Goal: Task Accomplishment & Management: Manage account settings

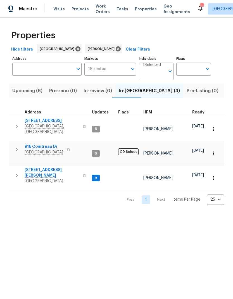
click at [16, 174] on icon "button" at bounding box center [17, 175] width 2 height 3
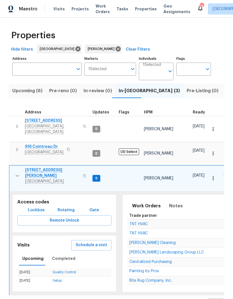
click at [136, 279] on span "Rite Rug Company, Inc." at bounding box center [150, 281] width 42 height 4
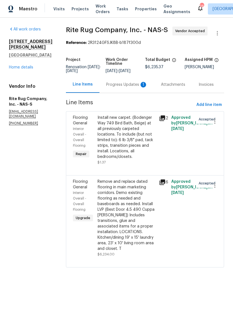
click at [117, 87] on div "Progress Updates 1" at bounding box center [126, 85] width 41 height 6
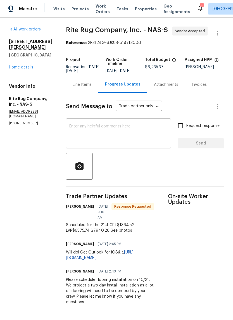
click at [89, 93] on div "Line Items" at bounding box center [82, 84] width 32 height 16
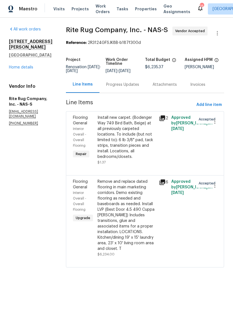
click at [111, 210] on div "Remove and replace dated flooring in main marketing corridors. Demo existing fl…" at bounding box center [127, 215] width 58 height 73
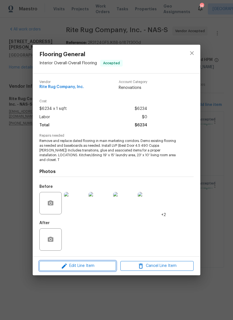
click at [67, 263] on icon "button" at bounding box center [64, 266] width 7 height 7
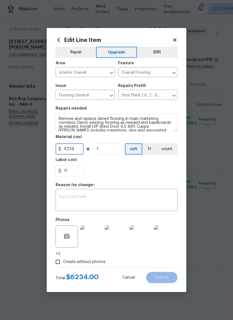
click at [80, 151] on input "6234" at bounding box center [70, 148] width 28 height 11
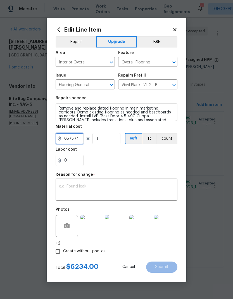
type input "6575.74"
click at [79, 178] on div "Reason for change *" at bounding box center [117, 176] width 122 height 7
click at [69, 189] on textarea at bounding box center [116, 190] width 115 height 12
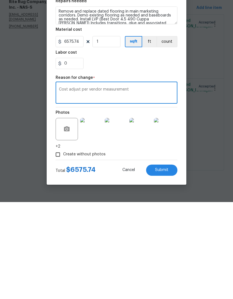
type textarea "Cost adjust per vendor measurement"
click at [104, 93] on section "Repairs needed Remove and replace dated flooring in main marketing corridors. D…" at bounding box center [117, 131] width 122 height 77
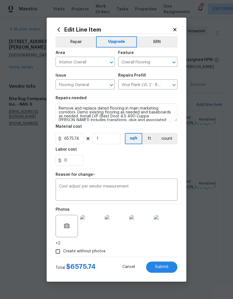
click at [64, 183] on div "Cost adjust per vendor measurement x ​" at bounding box center [117, 190] width 122 height 21
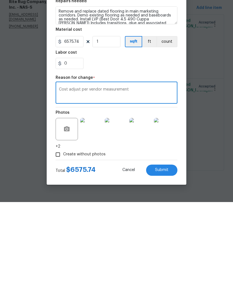
click at [67, 184] on textarea "Cost adjust per vendor measurement" at bounding box center [116, 190] width 115 height 12
click at [154, 262] on button "Submit" at bounding box center [161, 267] width 31 height 11
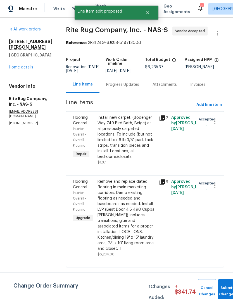
click at [127, 87] on div "Progress Updates" at bounding box center [123, 84] width 46 height 16
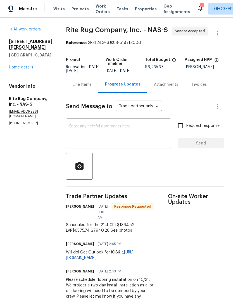
click at [91, 93] on div "Line Items" at bounding box center [82, 84] width 32 height 16
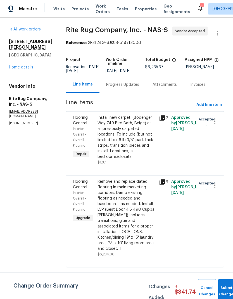
click at [122, 130] on div "Install new carpet. (Bodenger Way 749 Bird Bath, Beige) at all previously carpe…" at bounding box center [127, 137] width 58 height 45
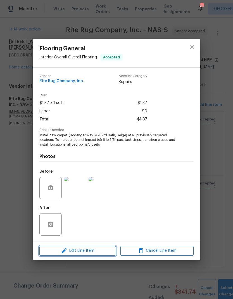
click at [61, 247] on button "Edit Line Item" at bounding box center [77, 251] width 77 height 10
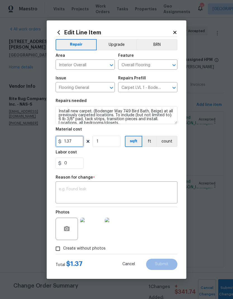
click at [77, 142] on input "1.37" at bounding box center [70, 141] width 28 height 11
type input "1364.52"
click at [110, 163] on div "0" at bounding box center [117, 163] width 122 height 11
click at [68, 192] on textarea at bounding box center [116, 193] width 115 height 12
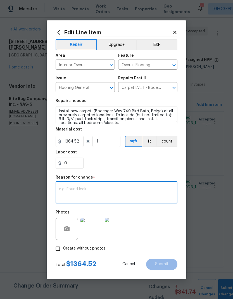
click at [69, 184] on div "x ​" at bounding box center [117, 193] width 122 height 21
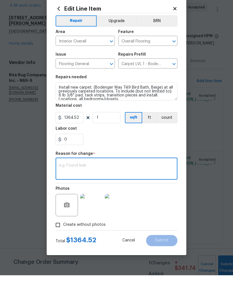
click at [75, 187] on textarea at bounding box center [116, 193] width 115 height 12
paste textarea "Cost adjust per vendor measurement"
type textarea "Cost adjust per vendor measurement"
click at [106, 158] on div "0" at bounding box center [117, 163] width 122 height 11
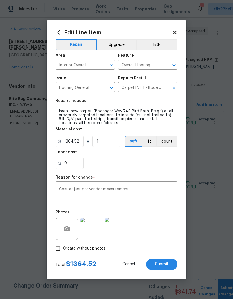
click at [155, 262] on button "Submit" at bounding box center [161, 264] width 31 height 11
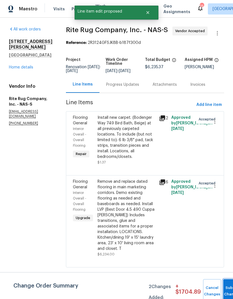
click at [226, 291] on span "Submit Changes" at bounding box center [232, 291] width 12 height 13
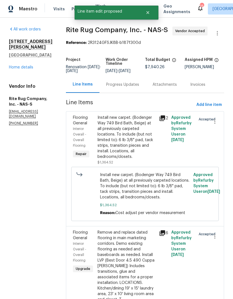
click at [125, 87] on div "Progress Updates" at bounding box center [122, 85] width 33 height 6
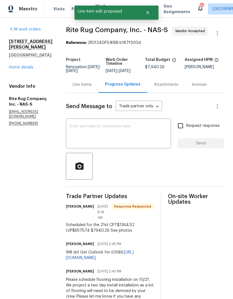
click at [93, 137] on textarea at bounding box center [118, 134] width 98 height 20
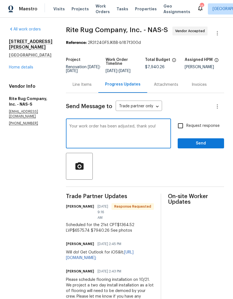
type textarea "Your work order has been adjusted, thank you!"
click at [203, 147] on span "Send" at bounding box center [200, 143] width 37 height 7
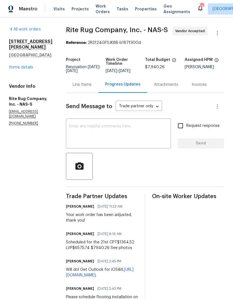
click at [97, 93] on div "Line Items" at bounding box center [82, 84] width 32 height 16
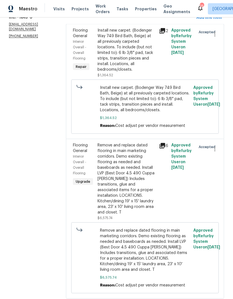
scroll to position [22, 0]
click at [129, 154] on div "Remove and replace dated flooring in main marketing corridors. Demo existing fl…" at bounding box center [127, 179] width 58 height 73
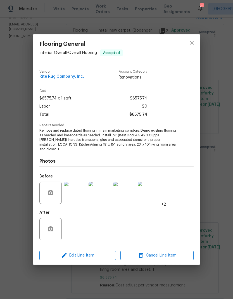
click at [140, 189] on img at bounding box center [149, 193] width 22 height 22
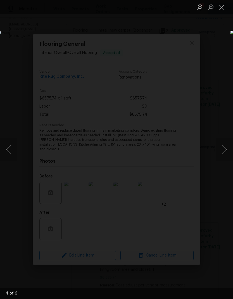
click at [225, 155] on button "Next image" at bounding box center [224, 149] width 17 height 22
click at [221, 152] on button "Next image" at bounding box center [224, 149] width 17 height 22
click at [223, 151] on button "Next image" at bounding box center [224, 149] width 17 height 22
click at [223, 7] on button "Close lightbox" at bounding box center [221, 7] width 11 height 10
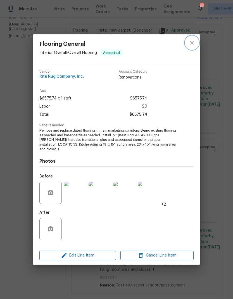
click at [195, 45] on button "close" at bounding box center [191, 42] width 13 height 13
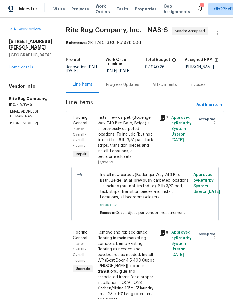
scroll to position [0, 0]
click at [18, 65] on link "Home details" at bounding box center [21, 67] width 24 height 4
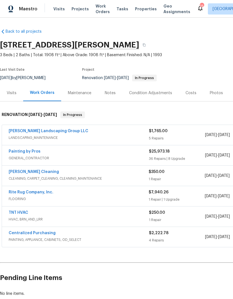
click at [186, 93] on div "Costs" at bounding box center [191, 93] width 11 height 6
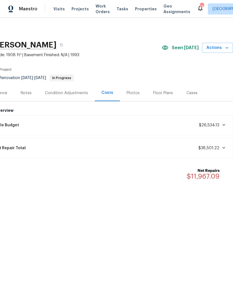
scroll to position [0, 83]
